Goal: Information Seeking & Learning: Learn about a topic

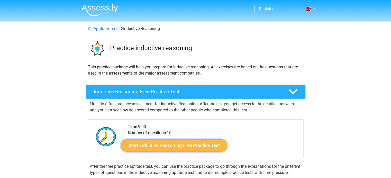
click at [157, 147] on link "Start Inductive Reasoning Free Practice Test" at bounding box center [174, 145] width 106 height 12
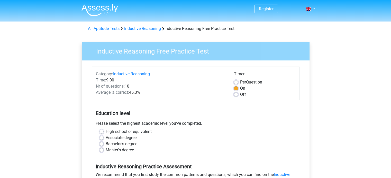
click at [232, 79] on div "Timer Per Question On Off" at bounding box center [264, 84] width 69 height 27
click at [240, 83] on label "Per Question" at bounding box center [251, 82] width 22 height 6
click at [237, 83] on input "Per Question" at bounding box center [236, 81] width 4 height 5
radio input "true"
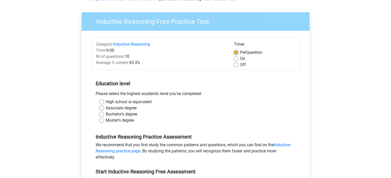
scroll to position [38, 0]
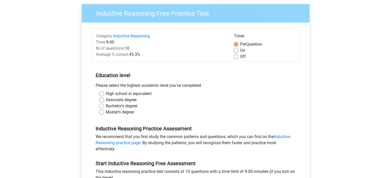
click at [131, 113] on label "Master's degree" at bounding box center [120, 112] width 28 height 6
click at [103, 113] on input "Master's degree" at bounding box center [101, 111] width 4 height 5
radio input "true"
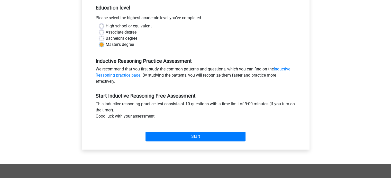
scroll to position [138, 0]
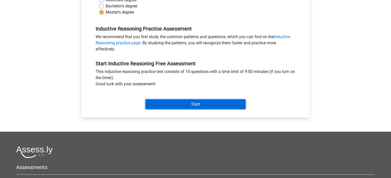
click at [184, 104] on input "Start" at bounding box center [195, 105] width 100 height 10
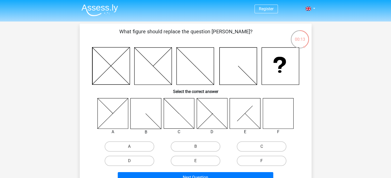
click at [257, 160] on label "F" at bounding box center [262, 161] width 50 height 10
click at [261, 161] on input "F" at bounding box center [262, 162] width 3 height 3
radio input "true"
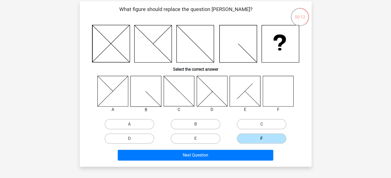
scroll to position [23, 0]
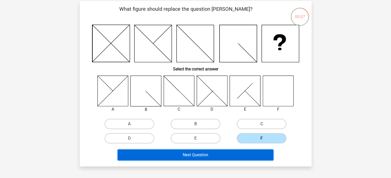
click at [213, 155] on button "Next Question" at bounding box center [195, 155] width 155 height 11
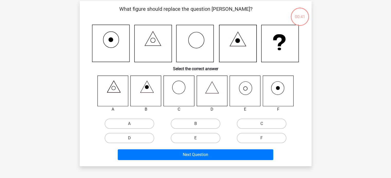
scroll to position [24, 0]
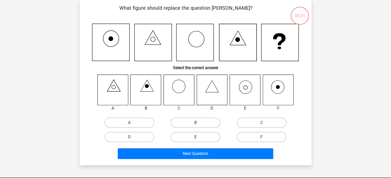
click at [201, 140] on label "E" at bounding box center [196, 137] width 50 height 10
click at [198, 140] on input "E" at bounding box center [196, 138] width 3 height 3
radio input "true"
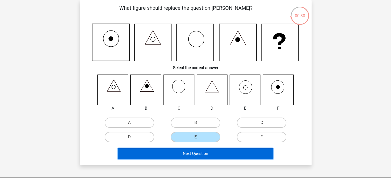
click at [205, 153] on button "Next Question" at bounding box center [195, 154] width 155 height 11
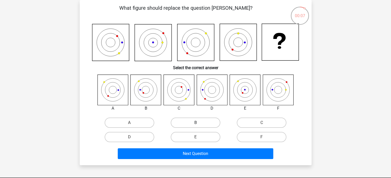
click at [201, 122] on label "B" at bounding box center [196, 123] width 50 height 10
click at [198, 123] on input "B" at bounding box center [196, 124] width 3 height 3
radio input "true"
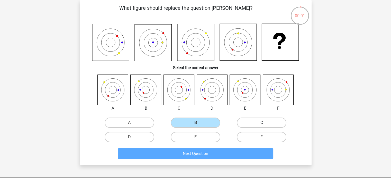
click at [250, 125] on label "C" at bounding box center [262, 123] width 50 height 10
click at [261, 125] on input "C" at bounding box center [262, 124] width 3 height 3
radio input "true"
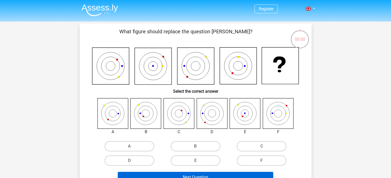
scroll to position [24, 0]
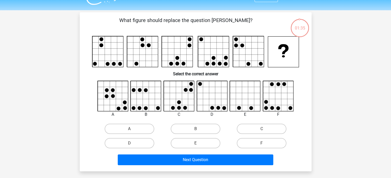
scroll to position [11, 0]
click at [140, 128] on label "A" at bounding box center [130, 129] width 50 height 10
click at [133, 129] on input "A" at bounding box center [130, 130] width 3 height 3
radio input "true"
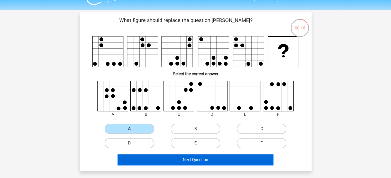
drag, startPoint x: 172, startPoint y: 165, endPoint x: 163, endPoint y: 162, distance: 9.2
click at [163, 162] on button "Next Question" at bounding box center [195, 160] width 155 height 11
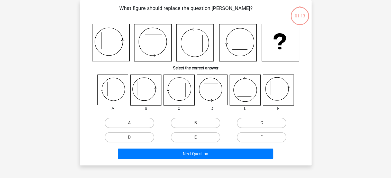
scroll to position [24, 0]
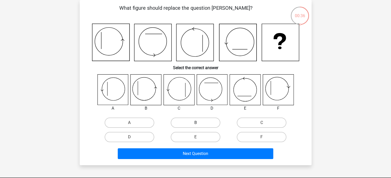
click at [185, 124] on label "B" at bounding box center [196, 123] width 50 height 10
click at [195, 124] on input "B" at bounding box center [196, 124] width 3 height 3
radio input "true"
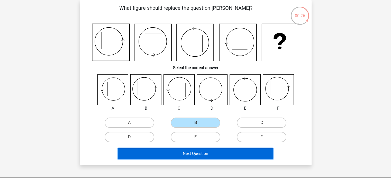
click at [202, 153] on button "Next Question" at bounding box center [195, 154] width 155 height 11
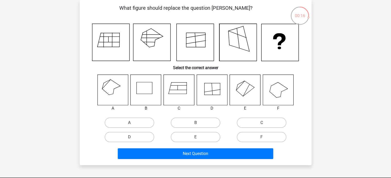
click at [120, 118] on div "A" at bounding box center [129, 123] width 66 height 14
click at [125, 122] on label "A" at bounding box center [130, 123] width 50 height 10
click at [129, 123] on input "A" at bounding box center [130, 124] width 3 height 3
radio input "true"
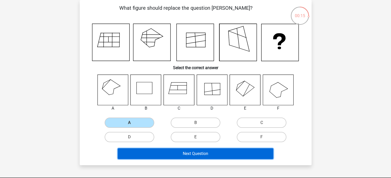
click at [168, 156] on button "Next Question" at bounding box center [195, 154] width 155 height 11
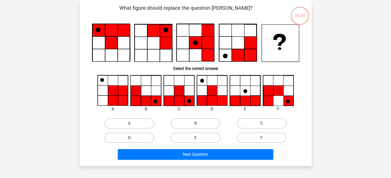
click at [247, 122] on label "C" at bounding box center [262, 124] width 50 height 10
click at [261, 124] on input "C" at bounding box center [262, 125] width 3 height 3
radio input "true"
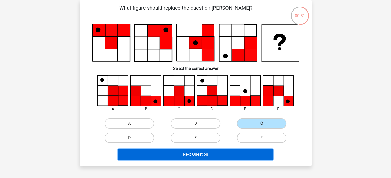
click at [210, 157] on button "Next Question" at bounding box center [195, 154] width 155 height 11
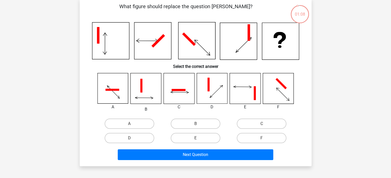
scroll to position [25, 0]
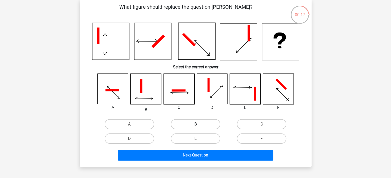
click at [214, 124] on label "B" at bounding box center [196, 124] width 50 height 10
click at [198, 125] on input "B" at bounding box center [196, 126] width 3 height 3
radio input "true"
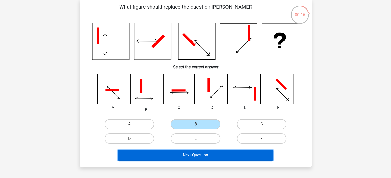
click at [211, 155] on button "Next Question" at bounding box center [195, 155] width 155 height 11
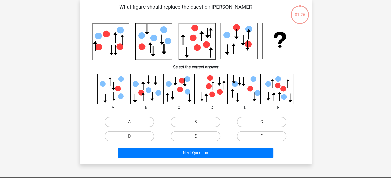
scroll to position [24, 0]
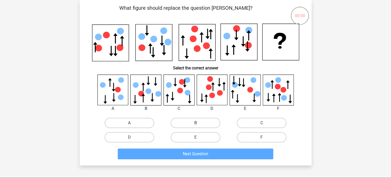
click at [200, 122] on label "B" at bounding box center [196, 123] width 50 height 10
click at [198, 123] on input "B" at bounding box center [196, 124] width 3 height 3
radio input "true"
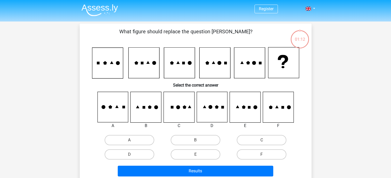
scroll to position [24, 0]
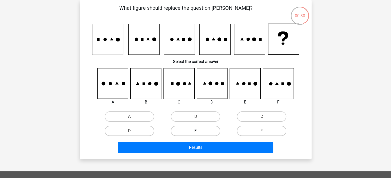
click at [203, 129] on label "E" at bounding box center [196, 131] width 50 height 10
click at [198, 131] on input "E" at bounding box center [196, 132] width 3 height 3
radio input "true"
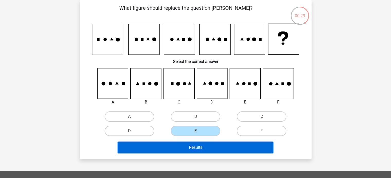
click at [199, 143] on button "Results" at bounding box center [195, 148] width 155 height 11
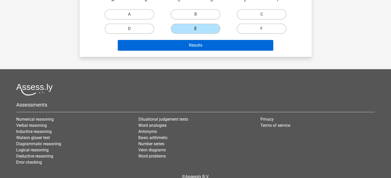
scroll to position [140, 0]
